Goal: Transaction & Acquisition: Book appointment/travel/reservation

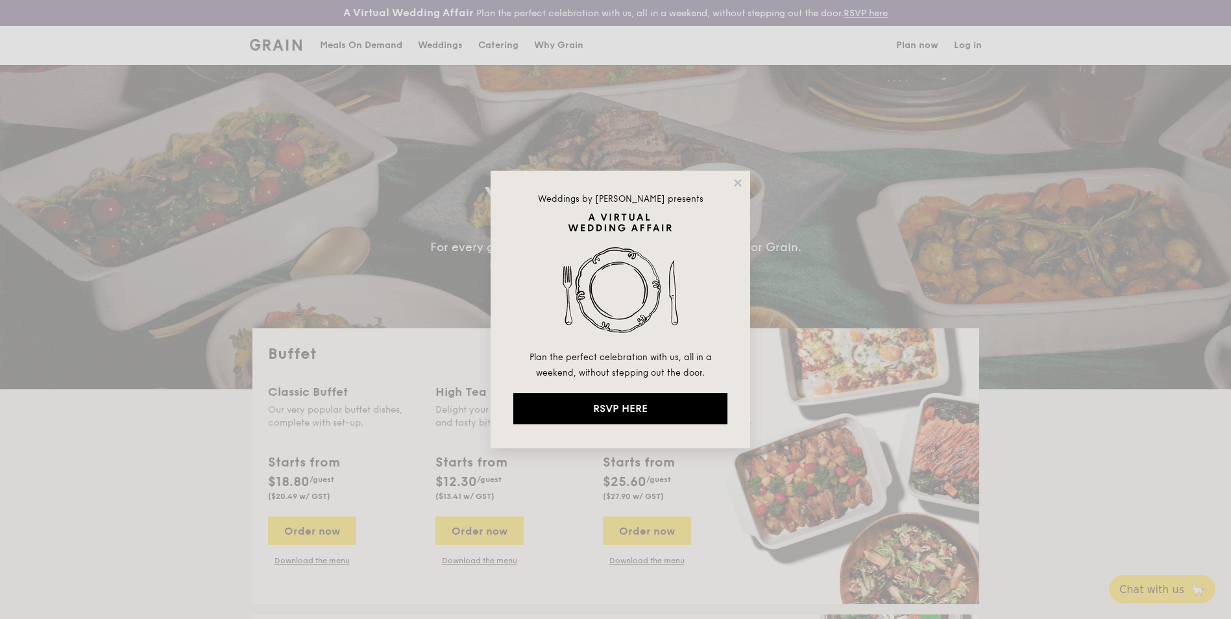
select select
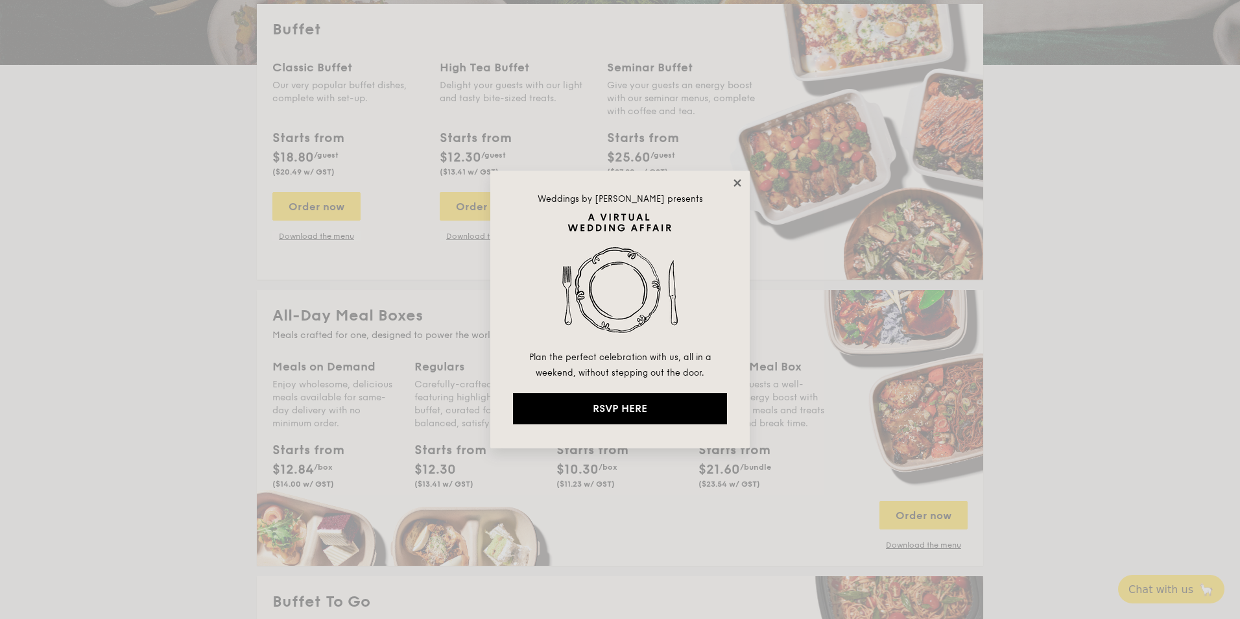
click at [740, 181] on icon at bounding box center [737, 182] width 7 height 7
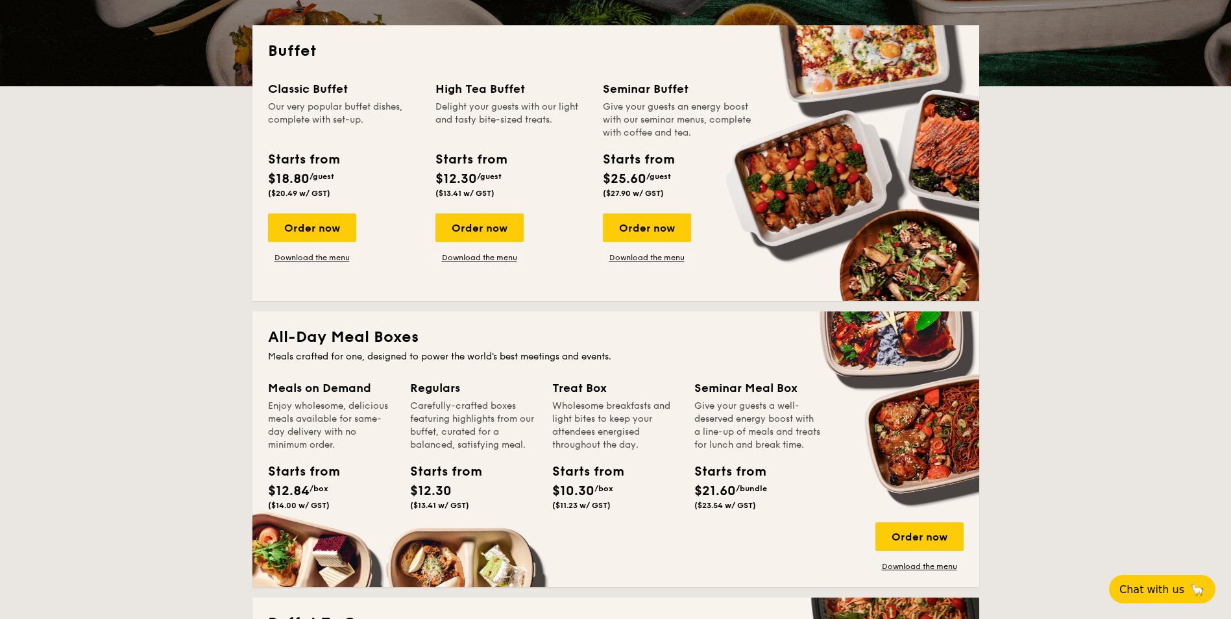
scroll to position [195, 0]
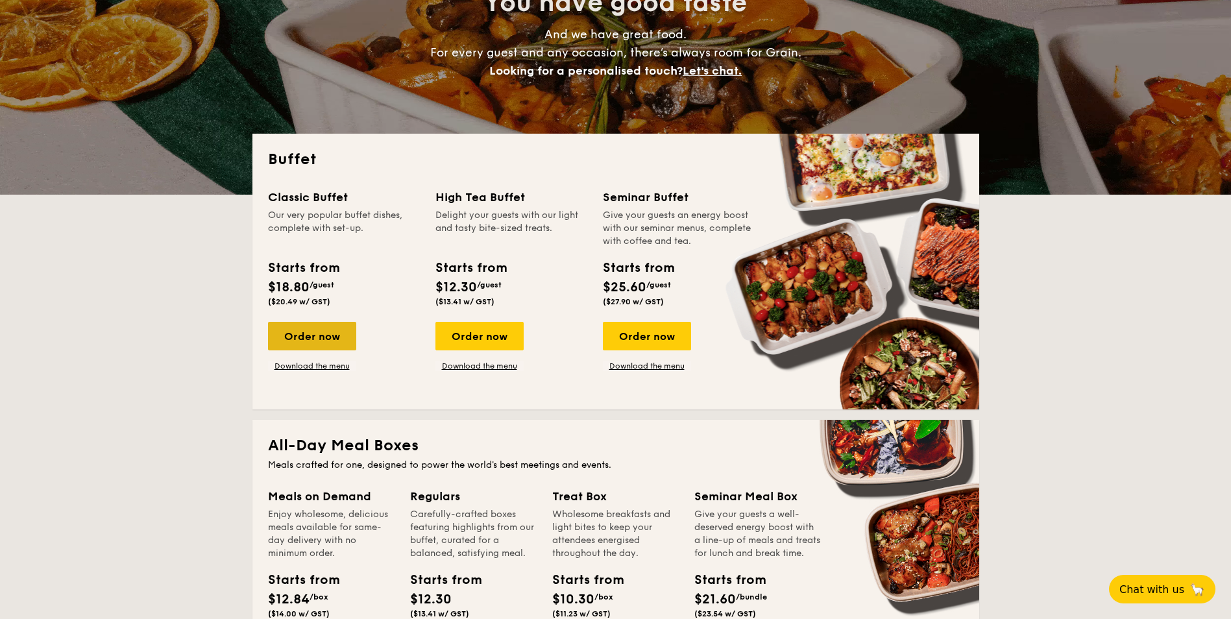
click at [326, 341] on div "Order now" at bounding box center [312, 336] width 88 height 29
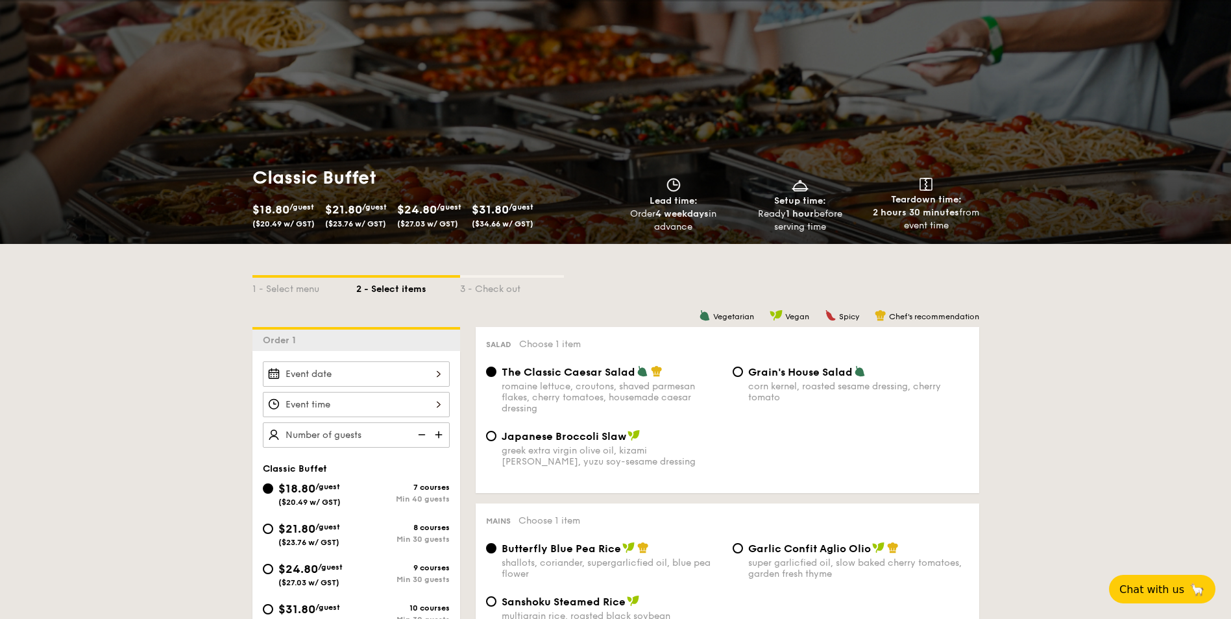
scroll to position [130, 0]
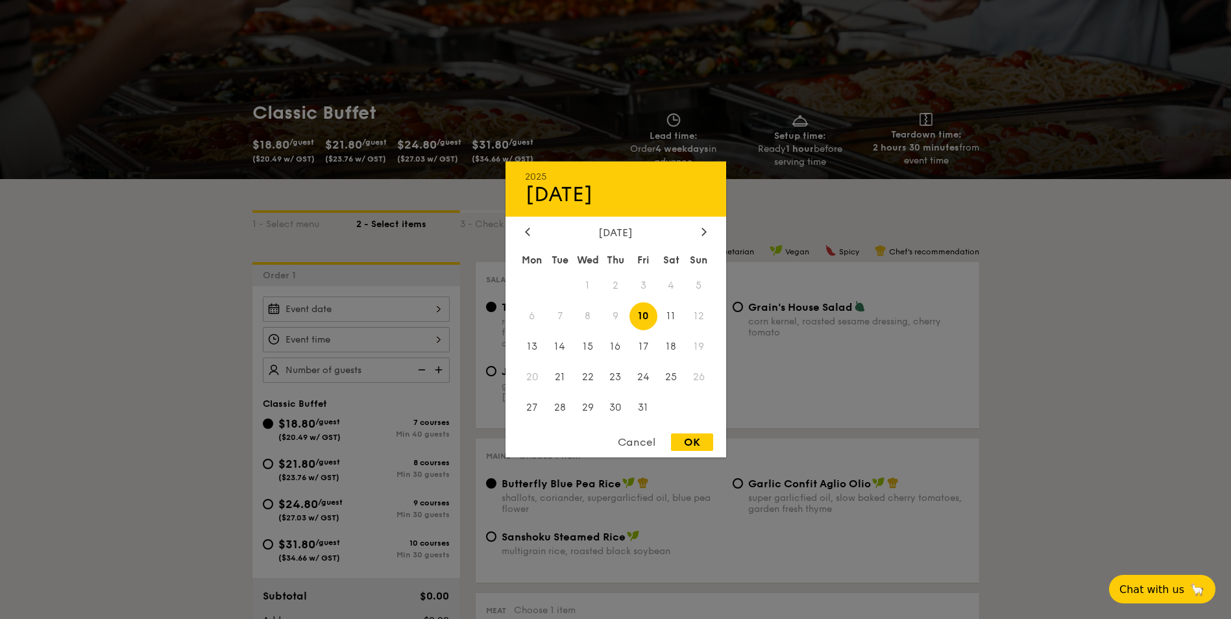
click at [371, 316] on div "2025 Oct [DATE] Tue Wed Thu Fri Sat Sun 1 2 3 4 5 6 7 8 9 10 11 12 13 14 15 16 …" at bounding box center [356, 308] width 187 height 25
click at [699, 318] on span "12" at bounding box center [699, 316] width 28 height 28
click at [666, 311] on span "11" at bounding box center [671, 316] width 28 height 28
click at [690, 315] on span "12" at bounding box center [699, 316] width 28 height 28
click at [699, 344] on span "19" at bounding box center [699, 347] width 28 height 28
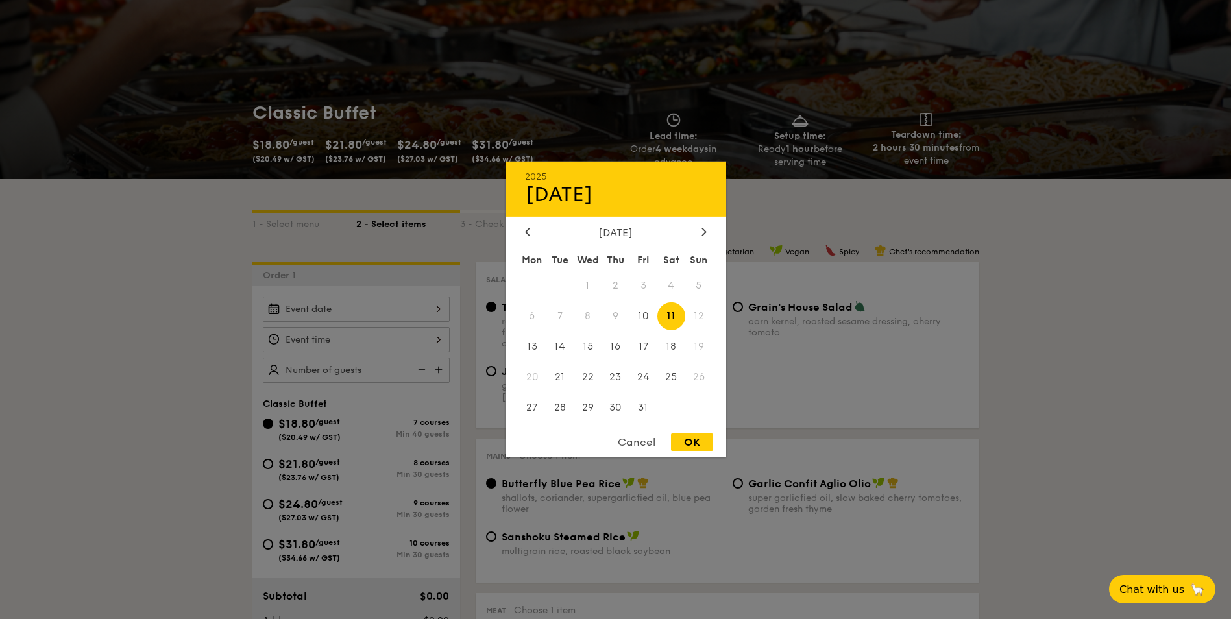
click at [658, 441] on div "Cancel" at bounding box center [637, 442] width 64 height 18
